Goal: Information Seeking & Learning: Learn about a topic

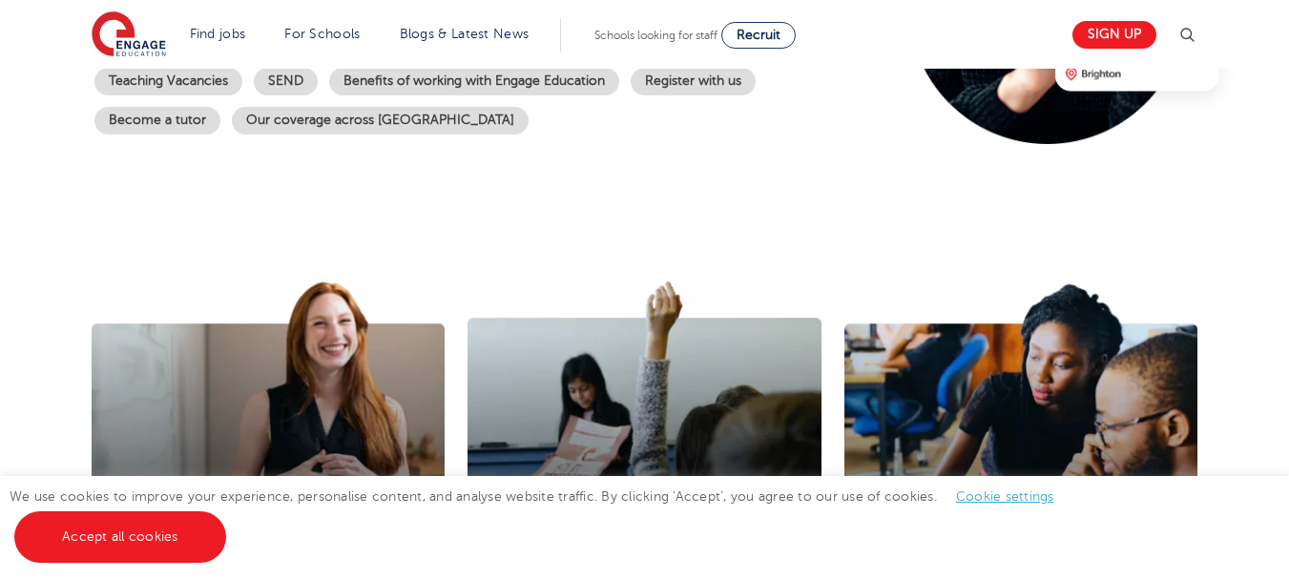
scroll to position [316, 0]
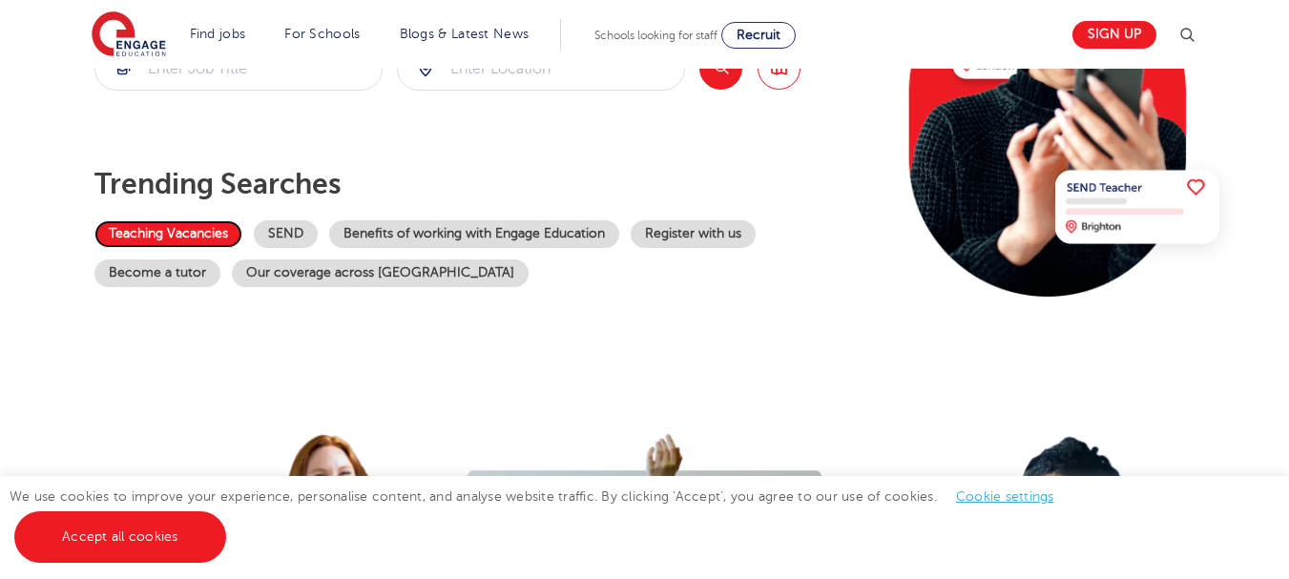
click at [156, 224] on link "Teaching Vacancies" at bounding box center [168, 234] width 148 height 28
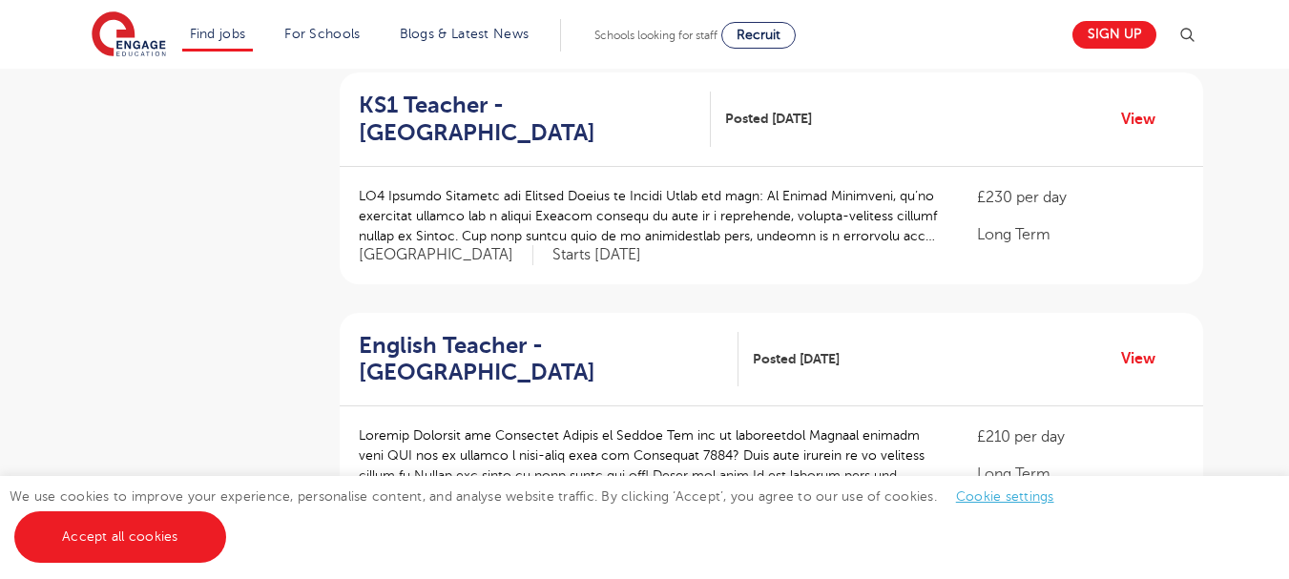
scroll to position [1329, 0]
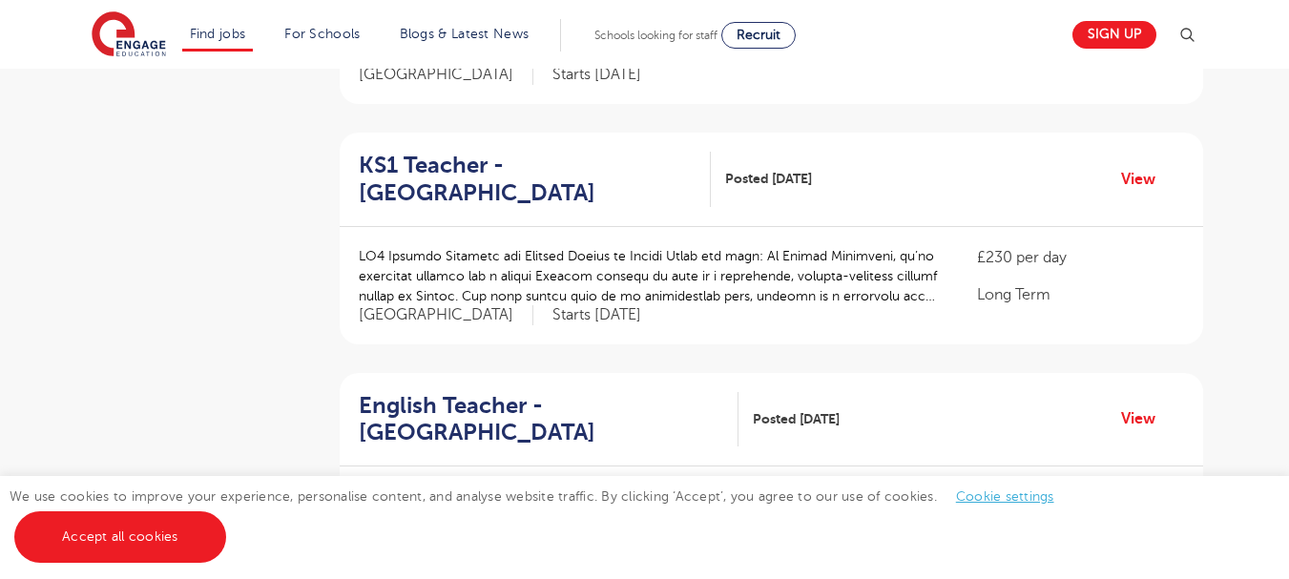
click at [500, 247] on p at bounding box center [649, 276] width 581 height 60
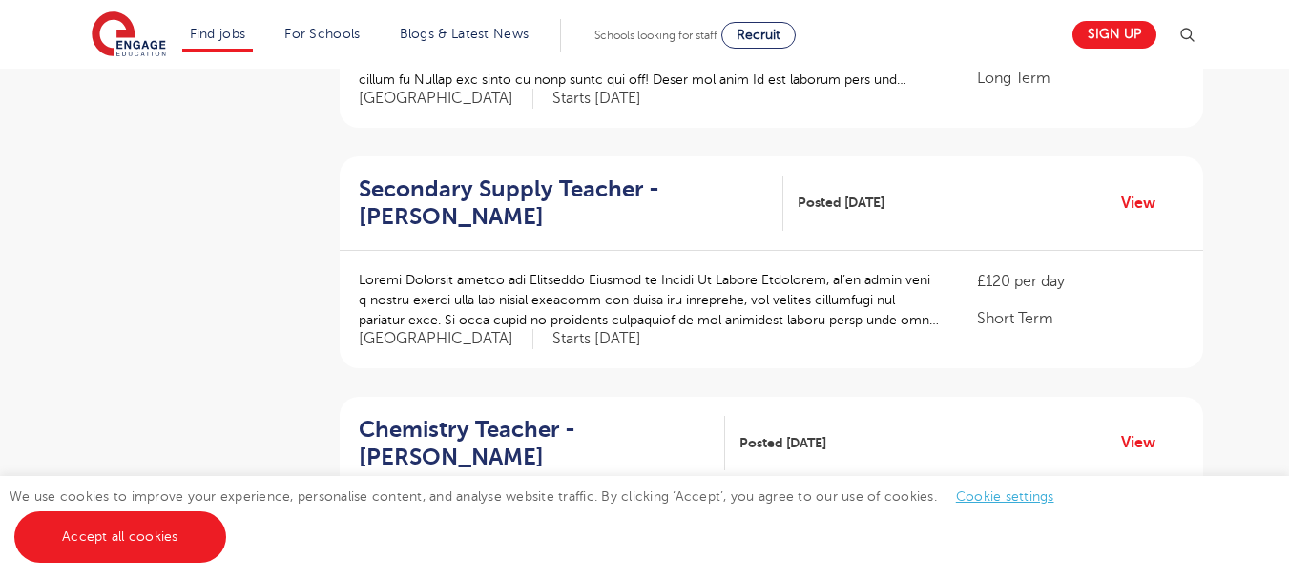
scroll to position [1787, 0]
